Goal: Submit feedback/report problem

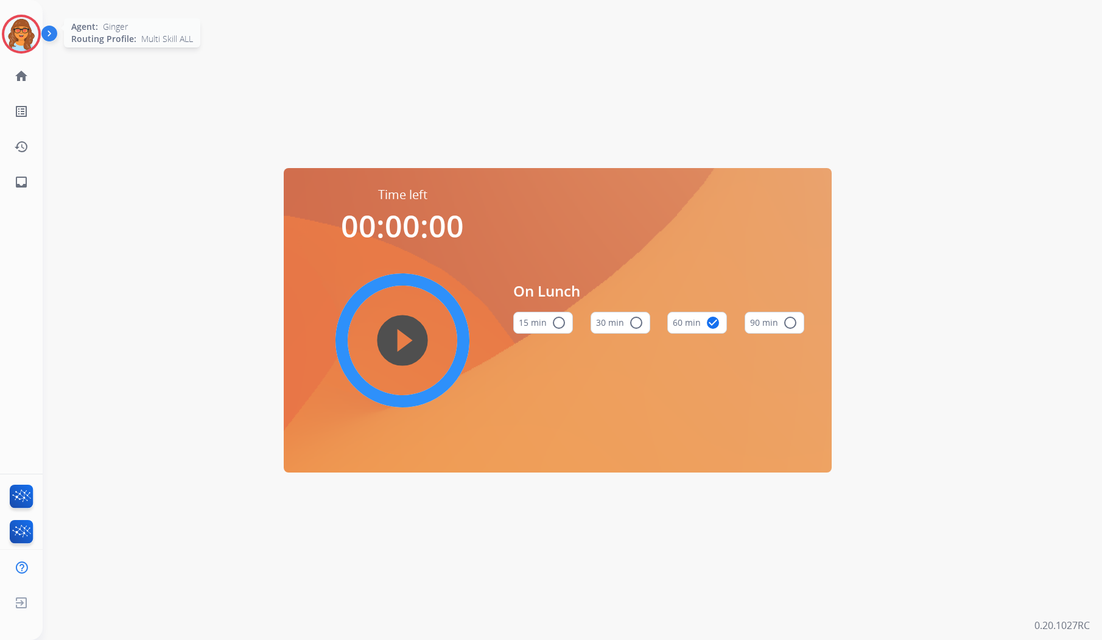
click at [27, 34] on img at bounding box center [21, 34] width 34 height 34
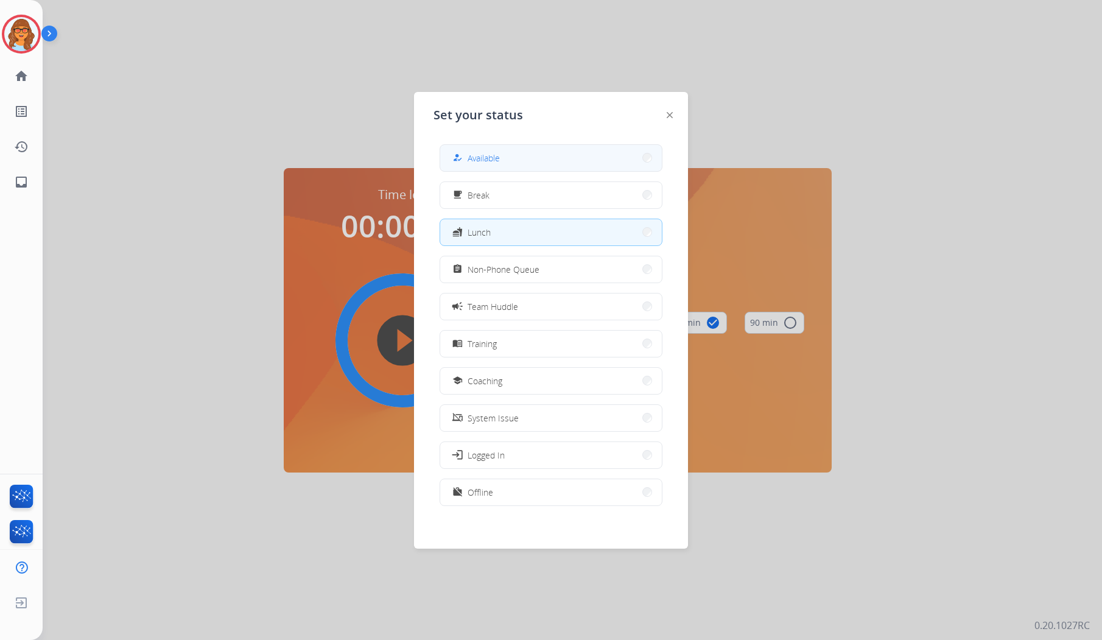
click at [509, 161] on button "how_to_reg Available" at bounding box center [551, 158] width 222 height 26
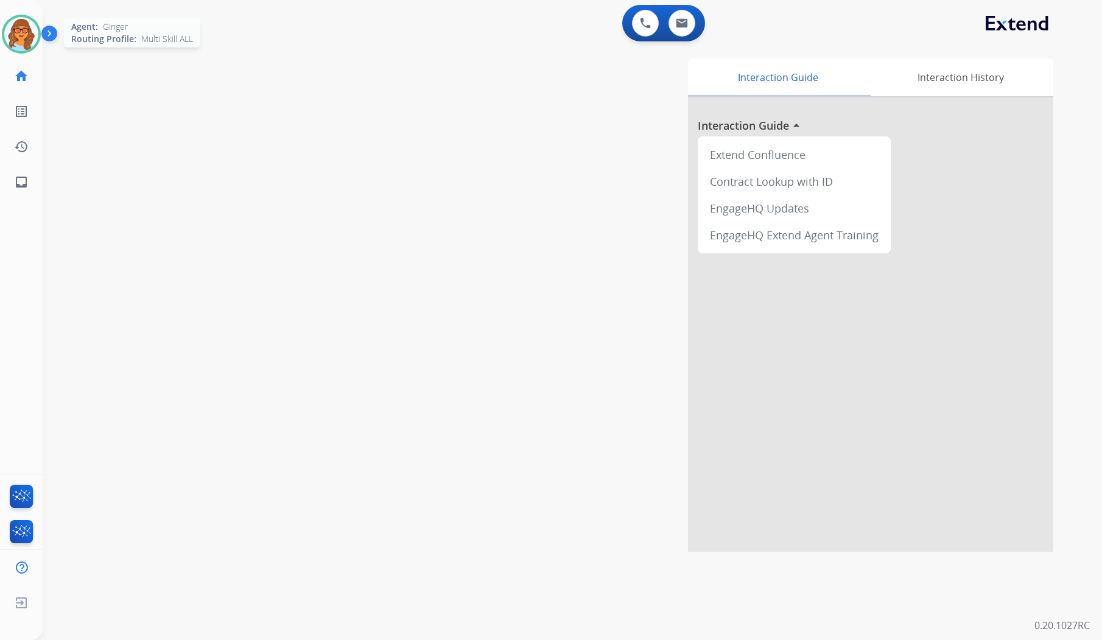
click at [18, 20] on img at bounding box center [21, 34] width 34 height 34
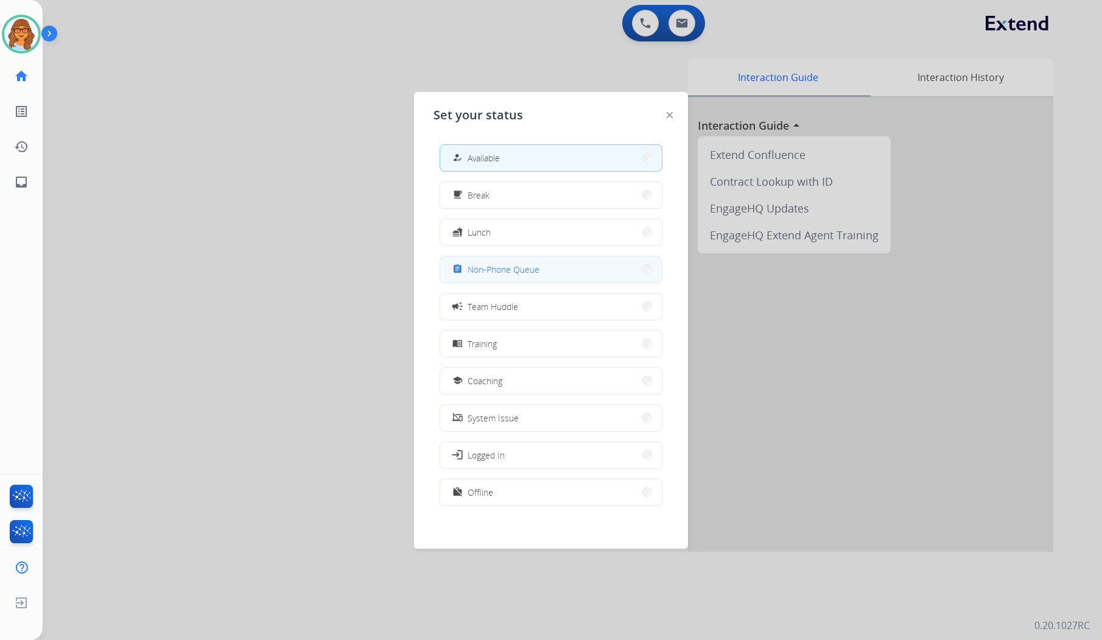
click at [459, 264] on mat-icon "assignment" at bounding box center [458, 269] width 10 height 10
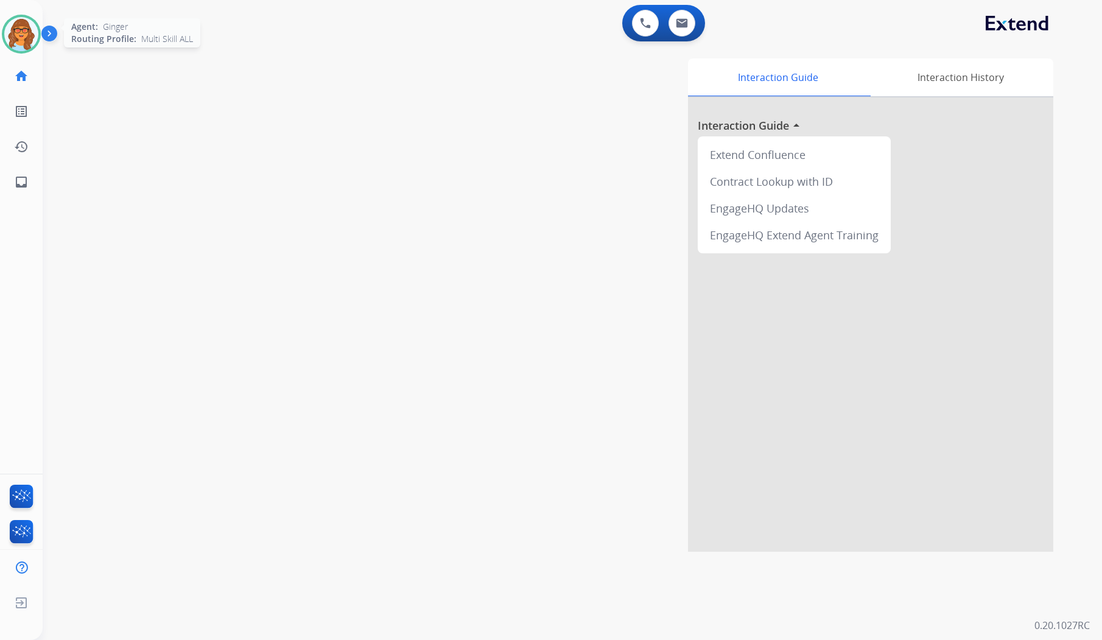
click at [26, 44] on img at bounding box center [21, 34] width 34 height 34
